Goal: Transaction & Acquisition: Purchase product/service

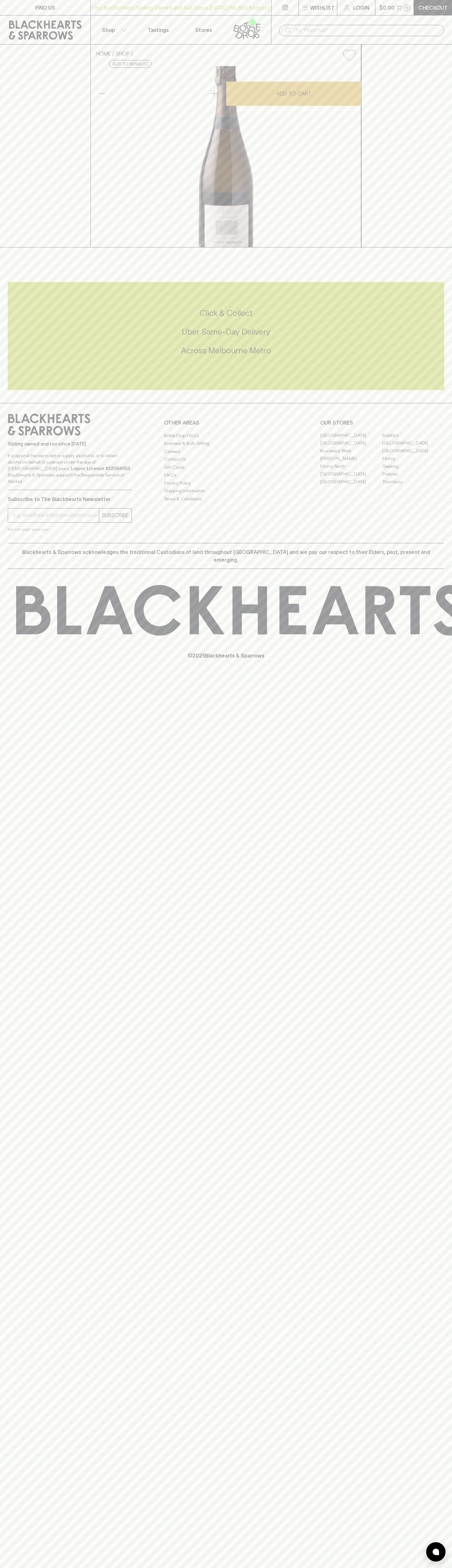
click at [342, 16] on div "​" at bounding box center [361, 30] width 181 height 29
click at [425, 74] on div "HOME SHOP Thierry Fournier Millesime Blanc de Blancs 2018 $130.00 Add to wishli…" at bounding box center [226, 145] width 452 height 203
click at [401, 1567] on html "FIND US | No Bad Bottles | Sibling Owned and Run Since 2006 | No Bad Bottles | …" at bounding box center [226, 784] width 452 height 1568
click at [7, 543] on div "Sibling owned and run since 2006 It is against the law to sell or supply alcoho…" at bounding box center [226, 473] width 452 height 140
